Goal: Task Accomplishment & Management: Use online tool/utility

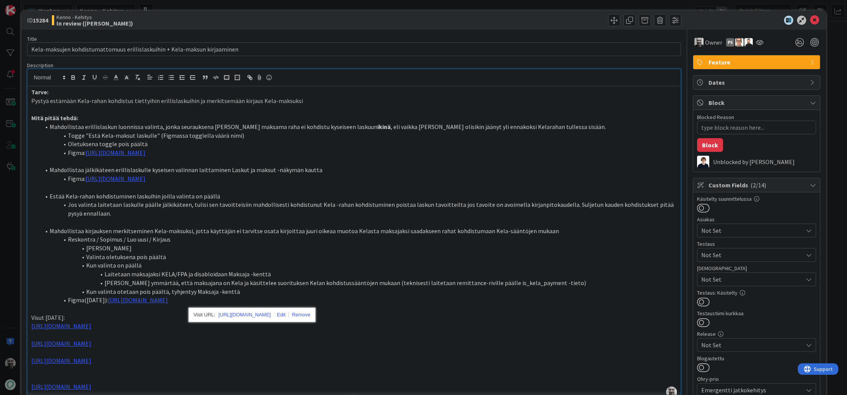
scroll to position [100, 0]
click at [532, 185] on p at bounding box center [354, 187] width 646 height 9
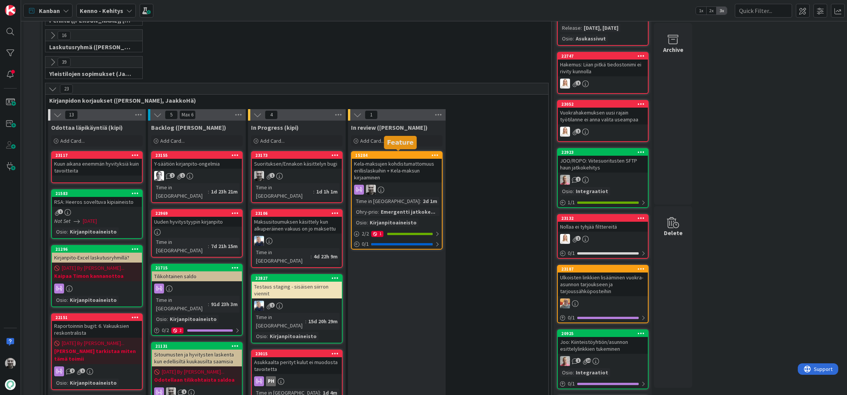
click at [394, 153] on div "15284" at bounding box center [398, 155] width 87 height 5
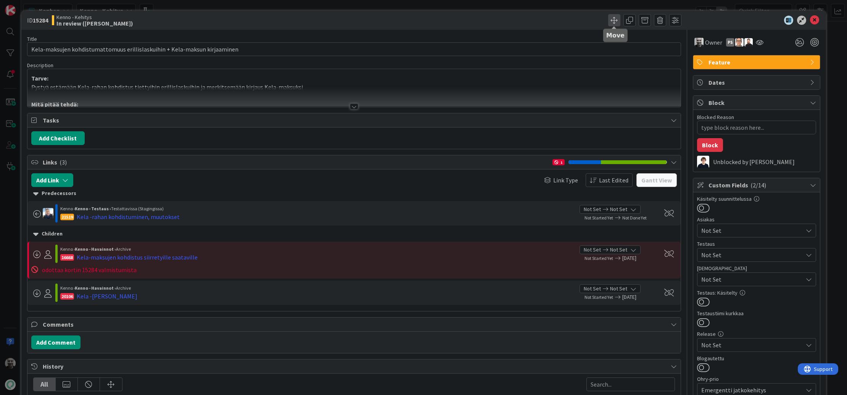
click at [617, 18] on span at bounding box center [614, 20] width 12 height 12
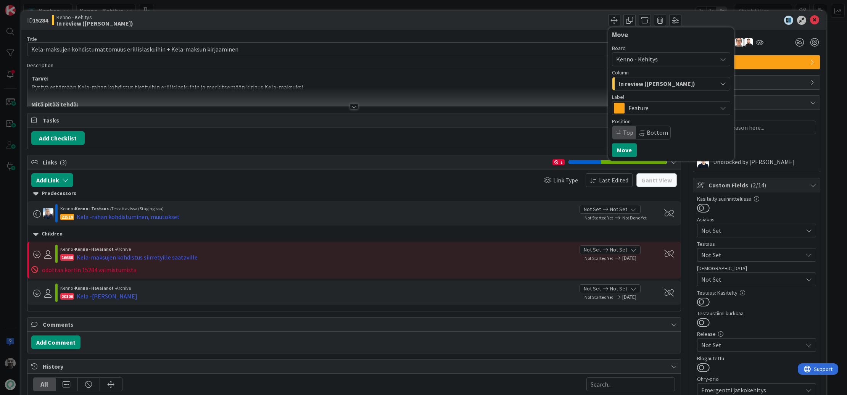
click at [643, 84] on span "In review ([PERSON_NAME])" at bounding box center [657, 84] width 77 height 10
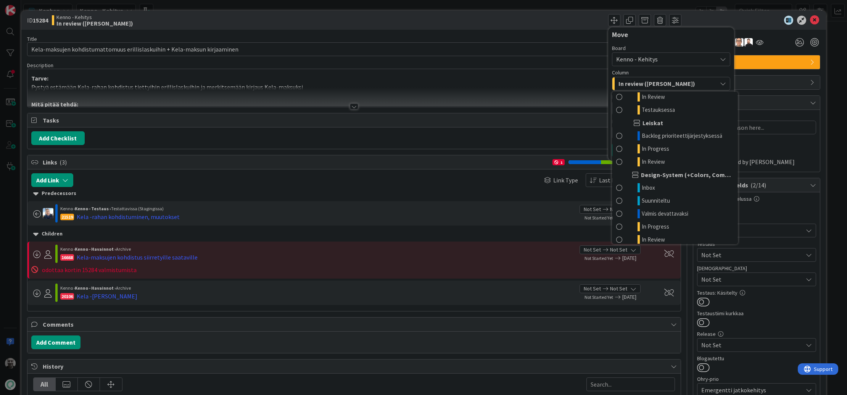
scroll to position [877, 0]
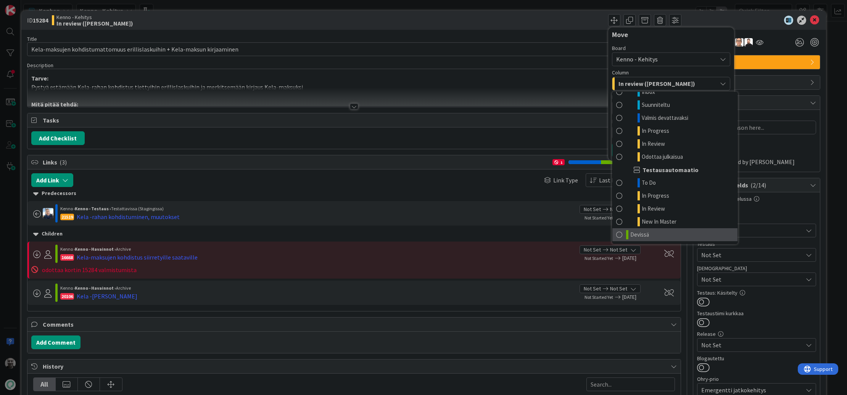
click at [653, 236] on link "Devissä" at bounding box center [675, 234] width 125 height 13
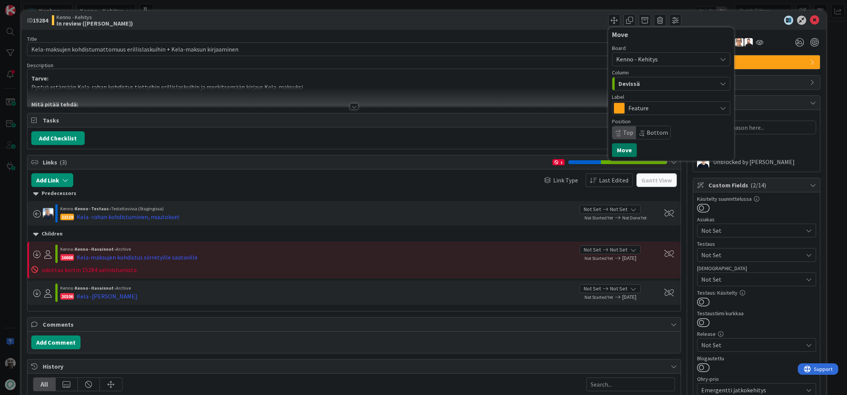
click at [620, 151] on button "Move" at bounding box center [624, 150] width 25 height 14
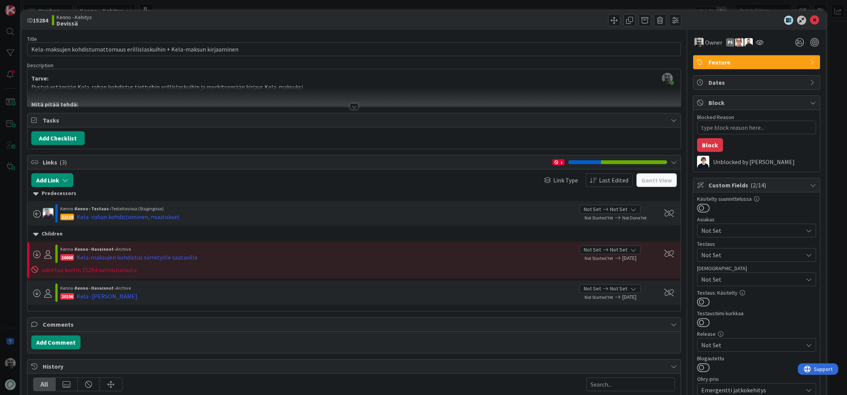
type textarea "x"
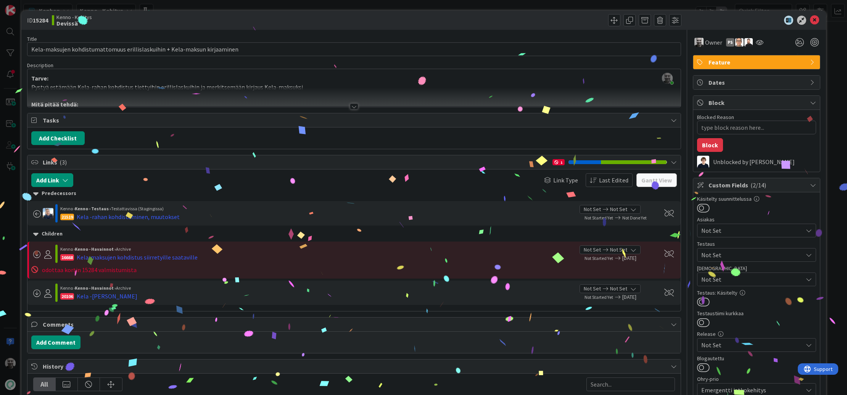
click at [205, 8] on div "ID 15284 Kenno - Kehitys Devissä Move Move Title 74 / 128 Kela-maksujen kohdist…" at bounding box center [423, 197] width 847 height 395
